Goal: Transaction & Acquisition: Purchase product/service

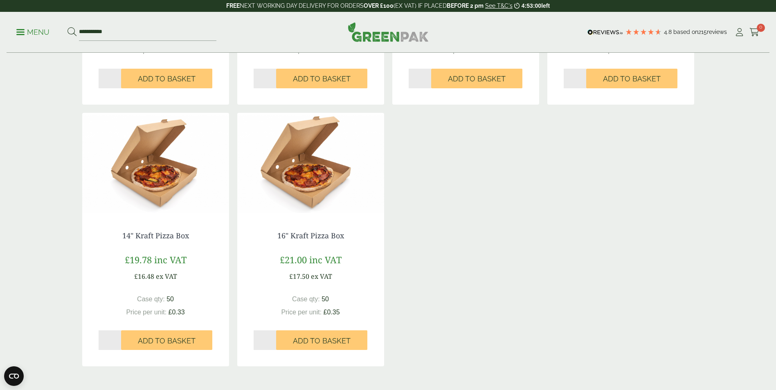
scroll to position [368, 0]
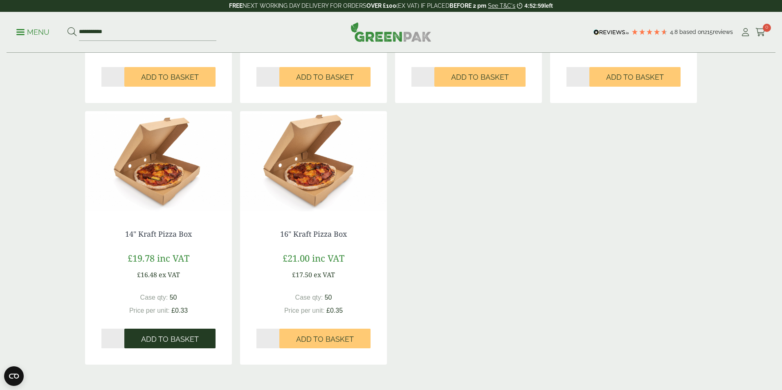
click at [180, 336] on div "Close dialog Sign up for the latest news and exclusive discounts. SIGN UP ******" at bounding box center [391, 195] width 782 height 390
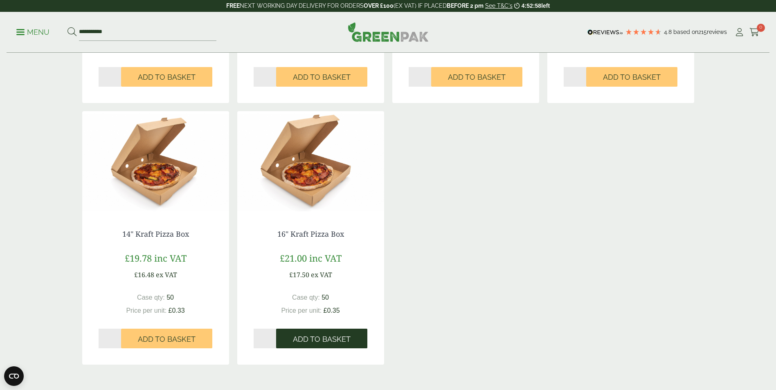
click at [318, 342] on span "Add to Basket" at bounding box center [322, 339] width 58 height 9
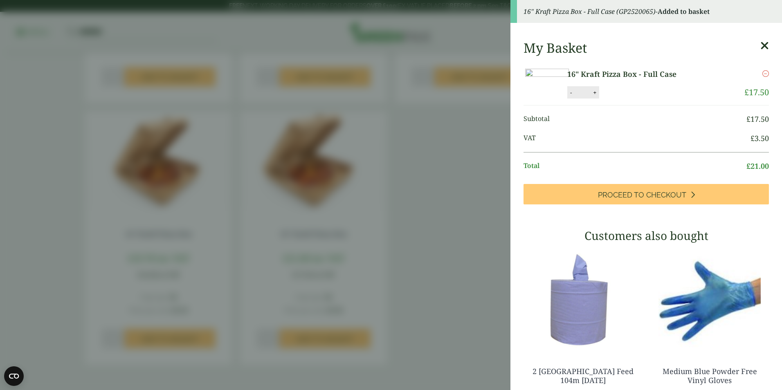
click at [761, 45] on icon at bounding box center [765, 45] width 9 height 11
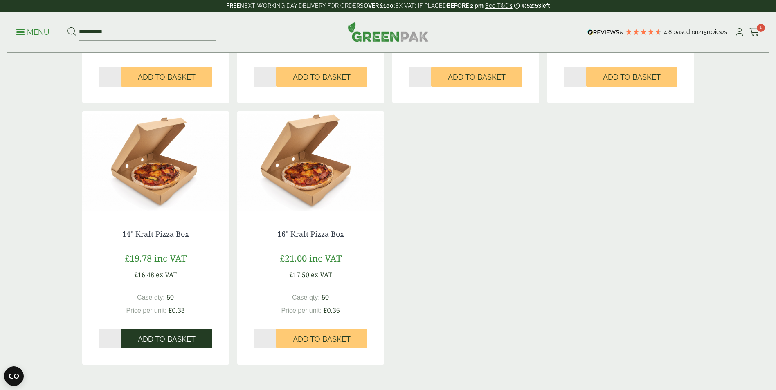
click at [181, 335] on span "Add to Basket" at bounding box center [167, 339] width 58 height 9
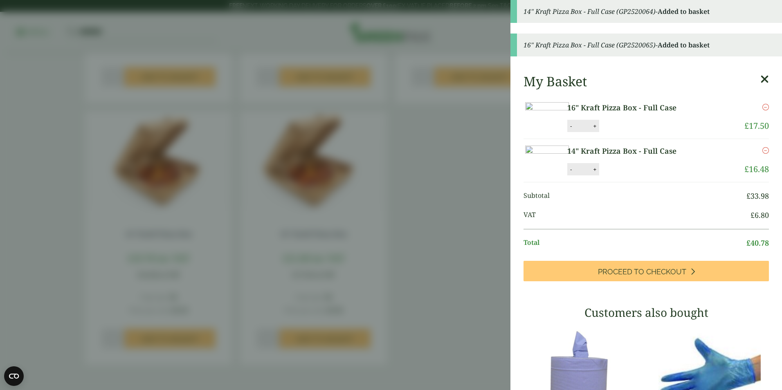
click at [761, 77] on icon at bounding box center [765, 79] width 9 height 11
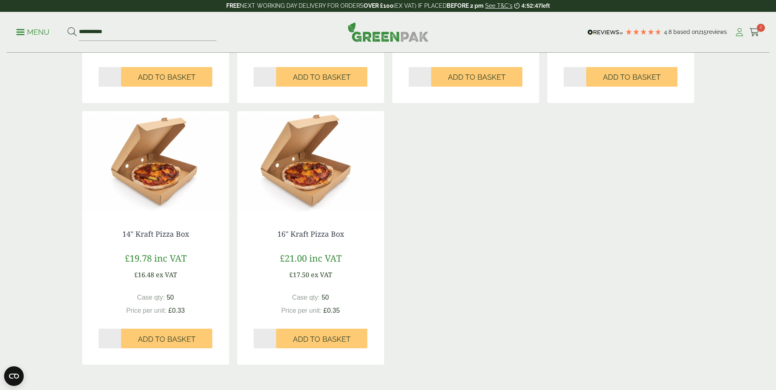
click at [741, 33] on icon at bounding box center [740, 32] width 10 height 8
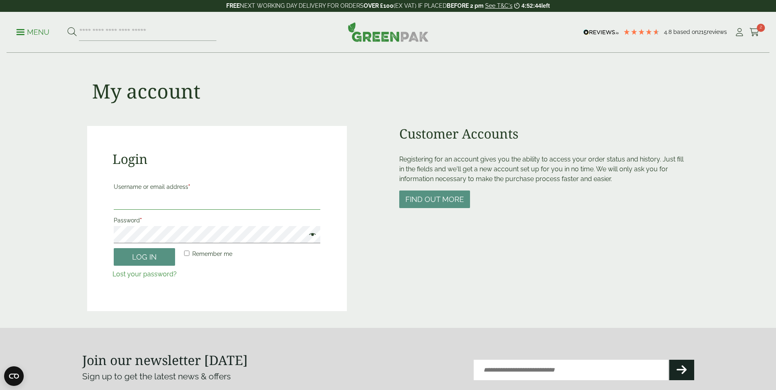
click at [195, 197] on input "Username or email address *" at bounding box center [217, 201] width 207 height 17
type input "**********"
click at [157, 262] on button "Log in" at bounding box center [144, 257] width 61 height 18
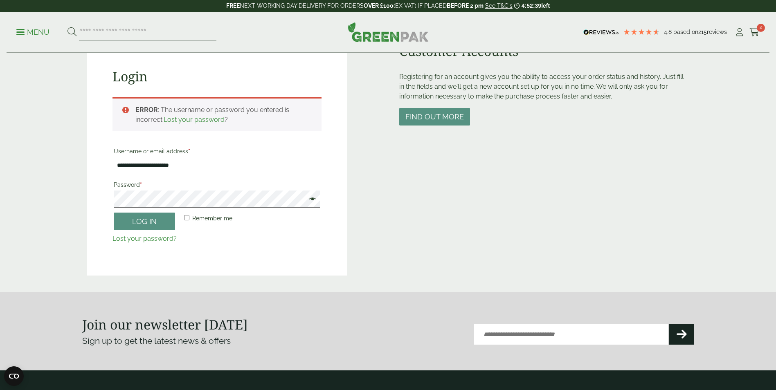
scroll to position [57, 0]
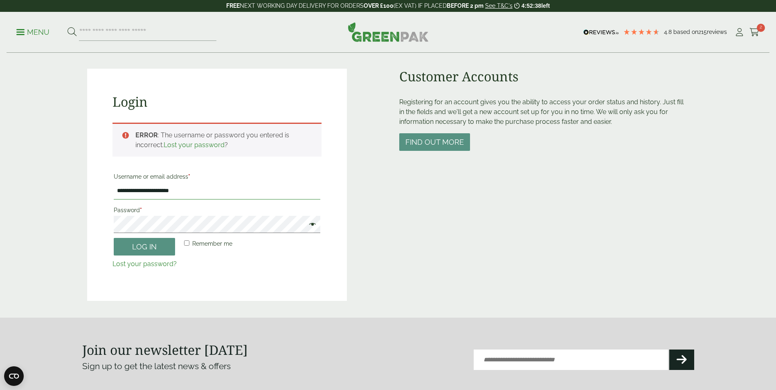
click at [189, 192] on input "**********" at bounding box center [217, 191] width 207 height 17
click at [94, 225] on div "**********" at bounding box center [217, 185] width 260 height 232
click at [150, 249] on button "Log in" at bounding box center [144, 247] width 61 height 18
click at [156, 263] on link "Lost your password?" at bounding box center [145, 264] width 64 height 8
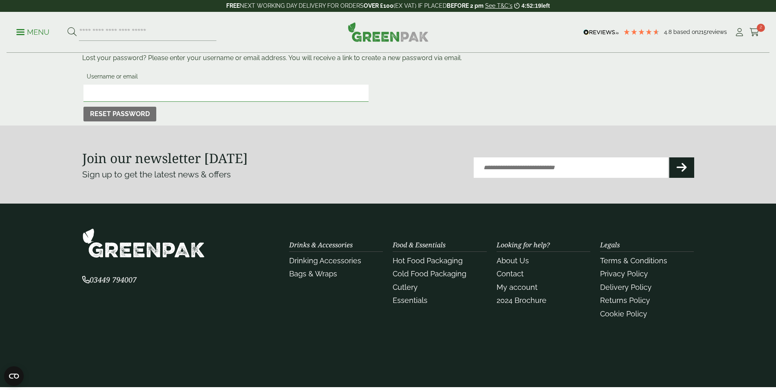
click at [153, 90] on input "Username or email" at bounding box center [225, 93] width 285 height 17
type input "**********"
click at [130, 117] on button "Reset password" at bounding box center [119, 114] width 73 height 15
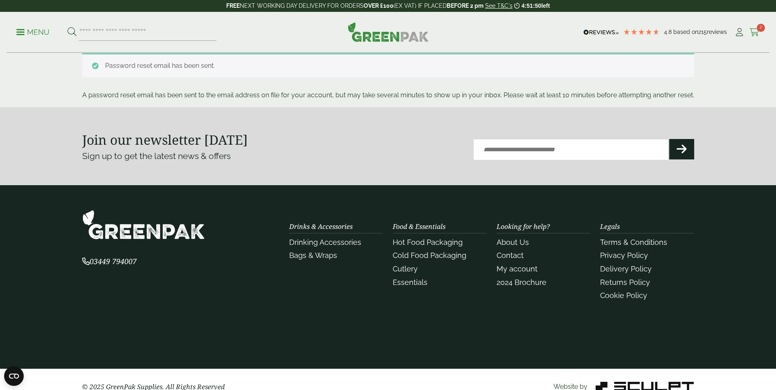
click at [756, 31] on icon at bounding box center [755, 32] width 10 height 8
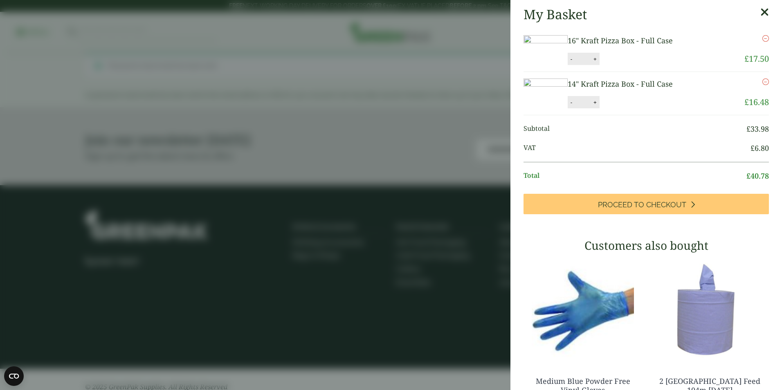
click at [599, 106] on button "+" at bounding box center [595, 102] width 8 height 7
type input "*"
click at [642, 109] on button "Update" at bounding box center [622, 103] width 41 height 12
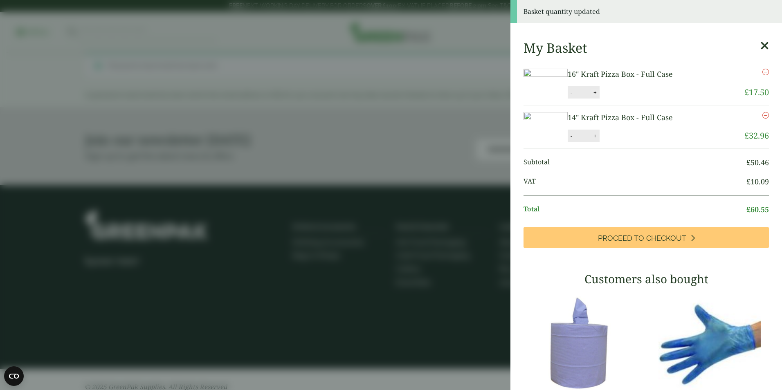
click at [599, 96] on button "+" at bounding box center [595, 92] width 8 height 7
type input "*"
click at [642, 99] on button "Update" at bounding box center [622, 93] width 41 height 12
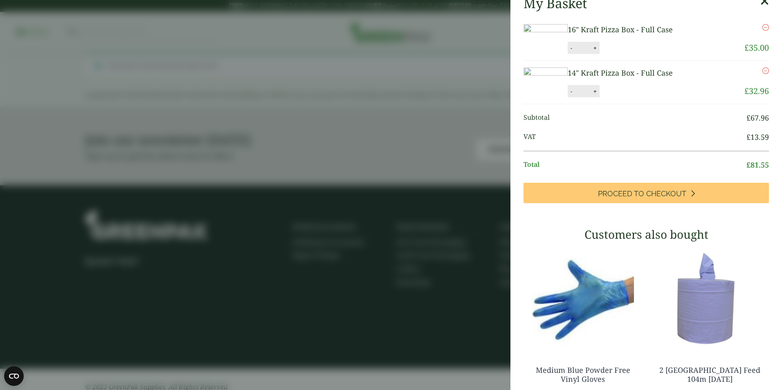
scroll to position [82, 0]
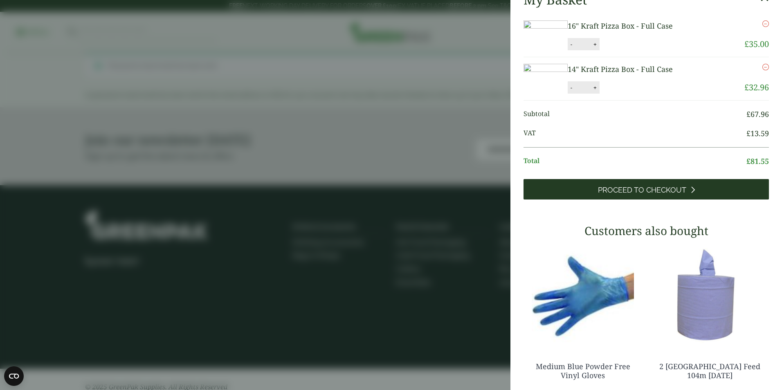
click at [661, 195] on span "Proceed to Checkout" at bounding box center [642, 190] width 88 height 9
